Goal: Task Accomplishment & Management: Complete application form

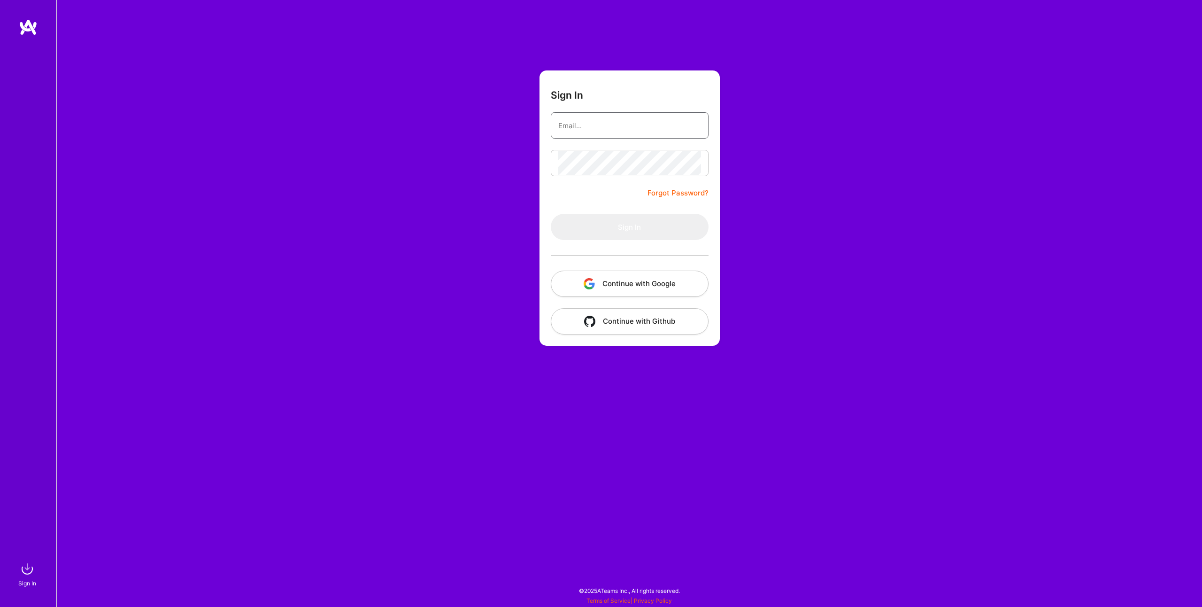
type input "[EMAIL_ADDRESS][DOMAIN_NAME]"
click at [605, 230] on button "Sign In" at bounding box center [630, 227] width 158 height 26
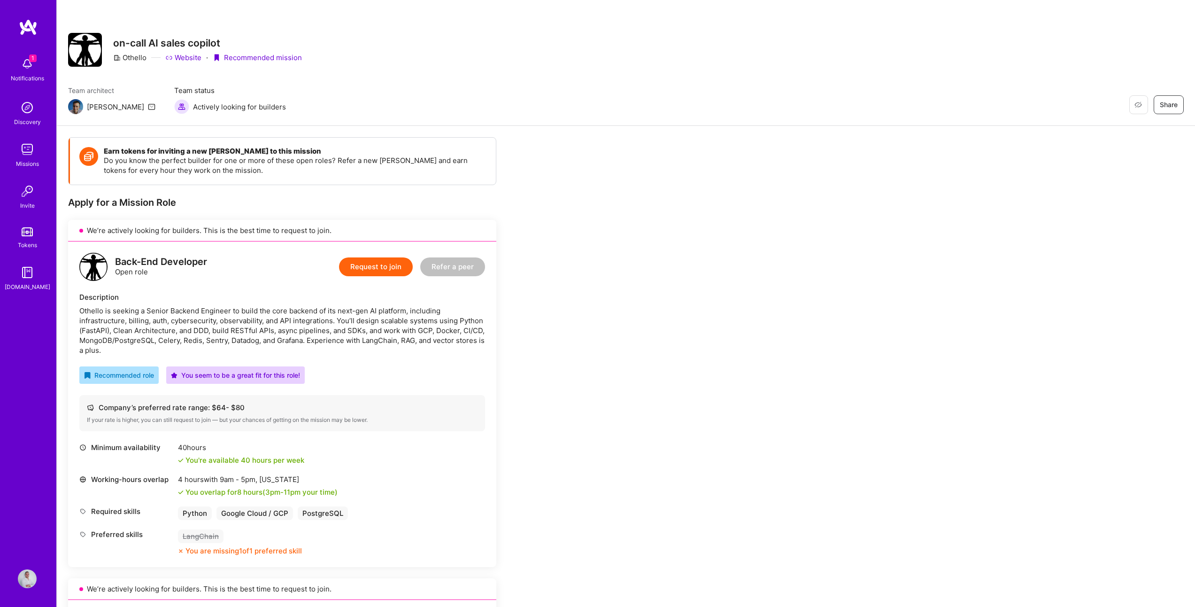
click at [374, 262] on button "Request to join" at bounding box center [376, 266] width 74 height 19
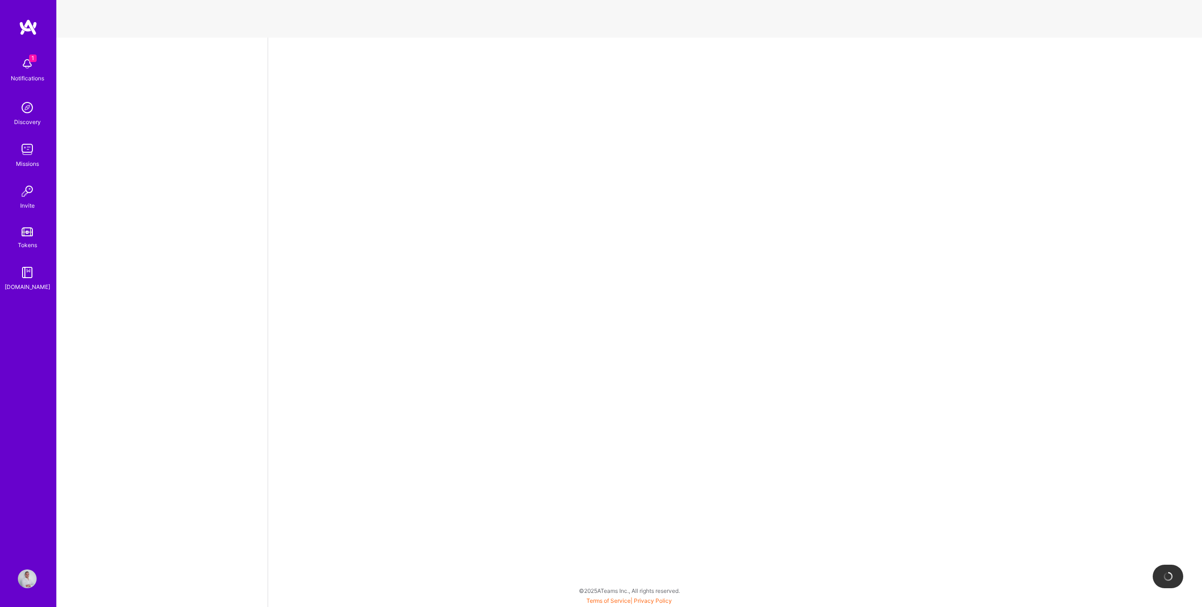
select select "SI"
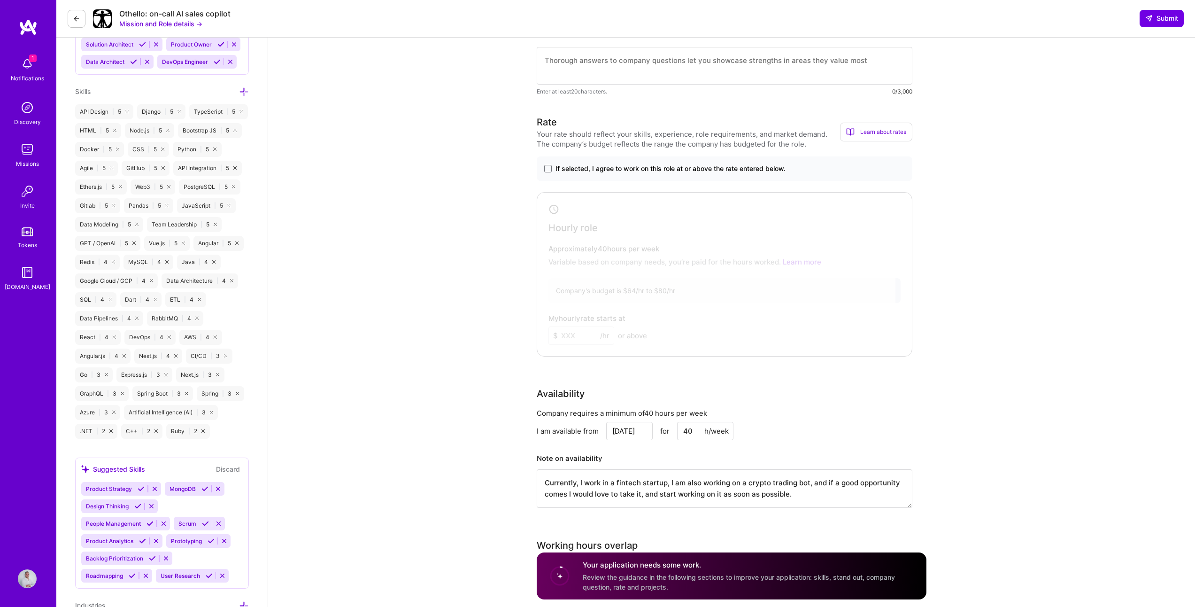
scroll to position [514, 0]
click at [662, 169] on span "If selected, I agree to work on this role at or above the rate entered below." at bounding box center [671, 167] width 230 height 9
click at [0, 0] on input "If selected, I agree to work on this role at or above the rate entered below." at bounding box center [0, 0] width 0 height 0
click at [662, 169] on span "If selected, I agree to work on this role at or above the rate entered below." at bounding box center [671, 167] width 230 height 9
click at [0, 0] on input "If selected, I agree to work on this role at or above the rate entered below." at bounding box center [0, 0] width 0 height 0
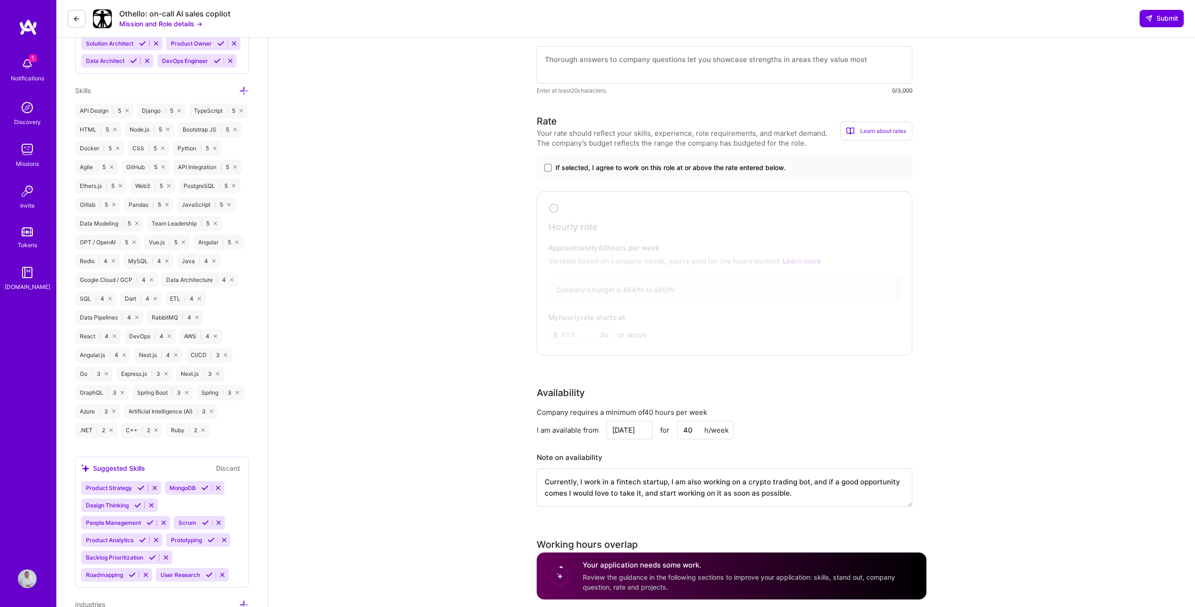
click at [662, 169] on span "If selected, I agree to work on this role at or above the rate entered below." at bounding box center [671, 167] width 230 height 9
click at [0, 0] on input "If selected, I agree to work on this role at or above the rate entered below." at bounding box center [0, 0] width 0 height 0
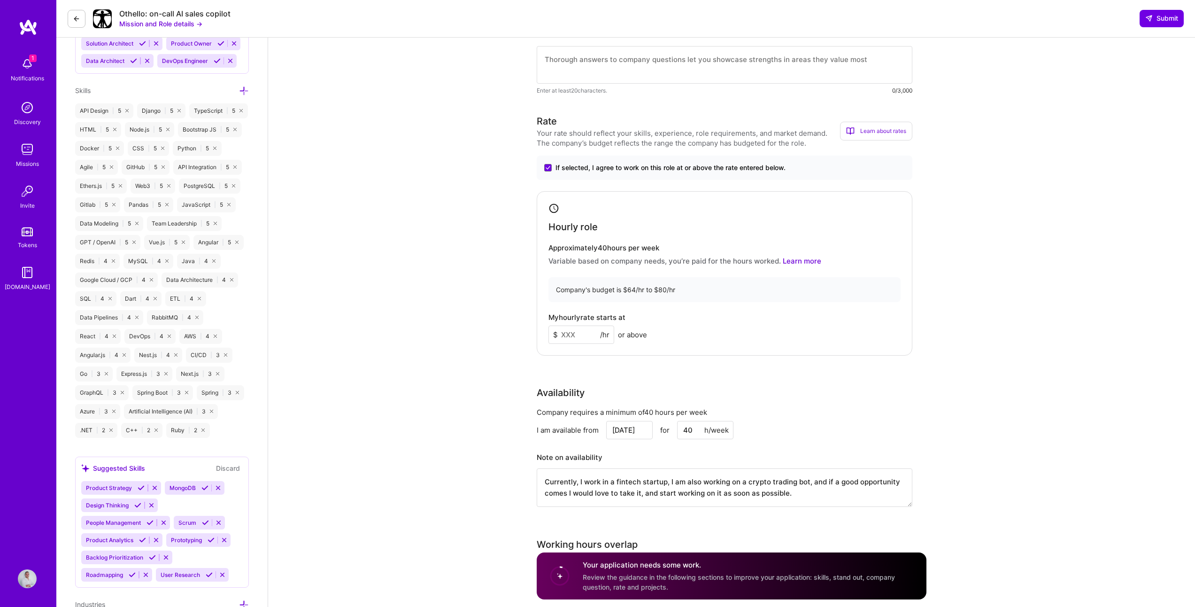
click at [577, 336] on input at bounding box center [582, 335] width 66 height 18
click at [1058, 258] on div "Back-End Developer role description Othello is seeking a Senior Backend Enginee…" at bounding box center [731, 517] width 927 height 1988
drag, startPoint x: 574, startPoint y: 336, endPoint x: 505, endPoint y: 329, distance: 69.4
click at [505, 329] on div "Back-End Developer role description Othello is seeking a Senior Backend Enginee…" at bounding box center [731, 517] width 927 height 1988
type input "75"
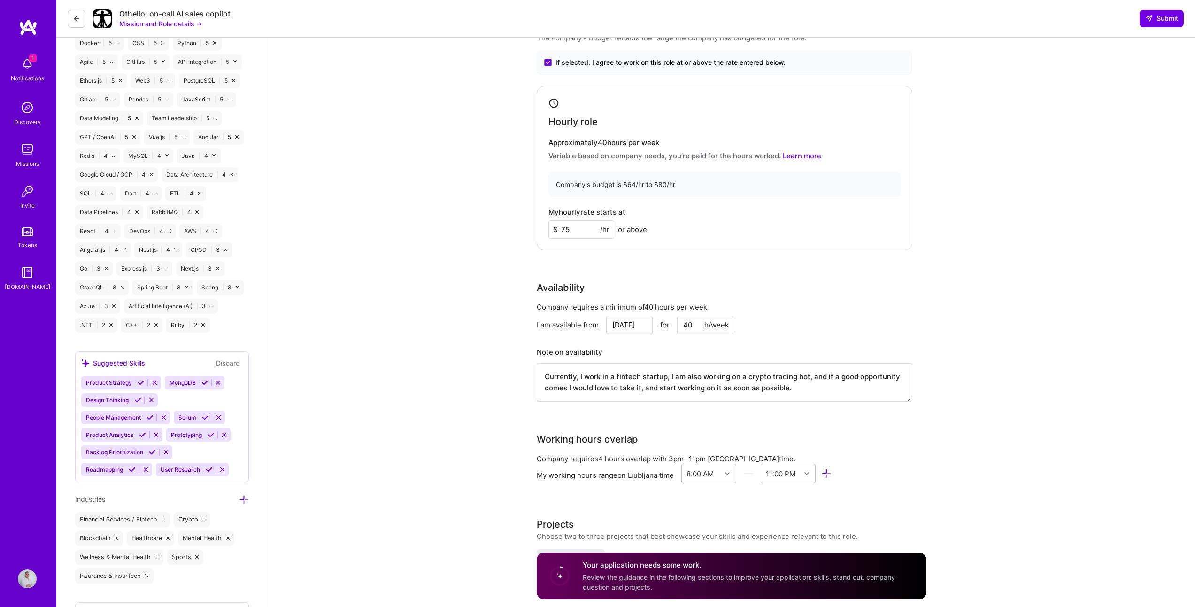
scroll to position [676, 0]
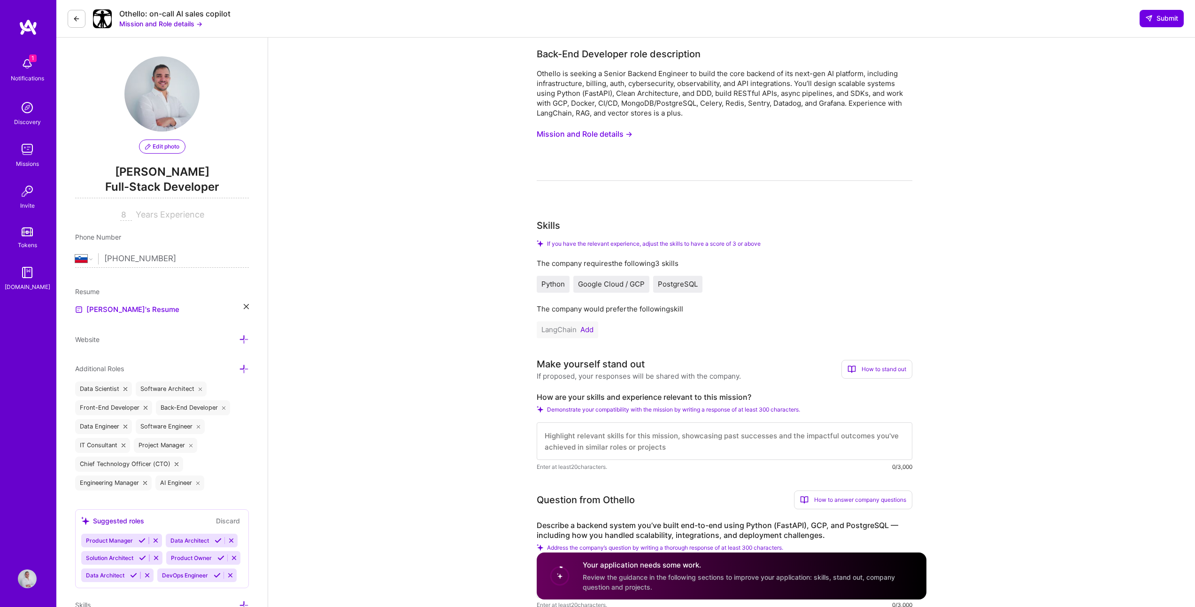
select select "SI"
